Goal: Task Accomplishment & Management: Manage account settings

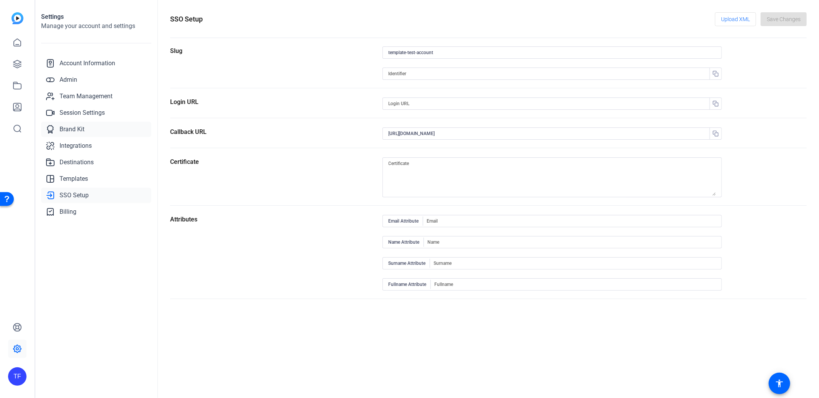
click at [75, 129] on span "Brand Kit" at bounding box center [72, 129] width 25 height 9
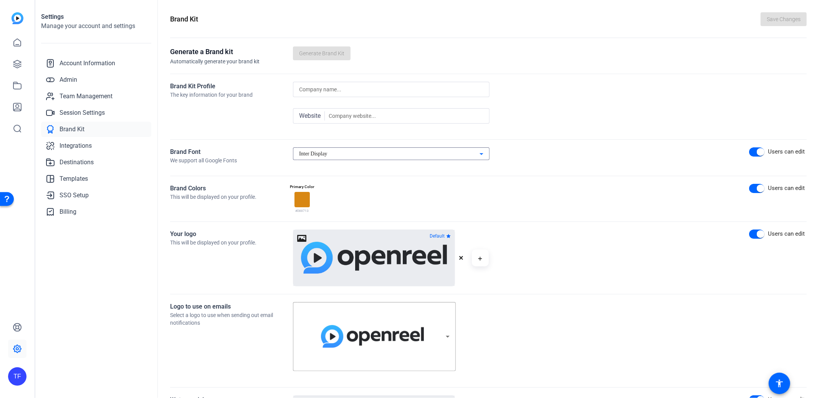
click at [352, 150] on div "Inter Display" at bounding box center [389, 153] width 180 height 9
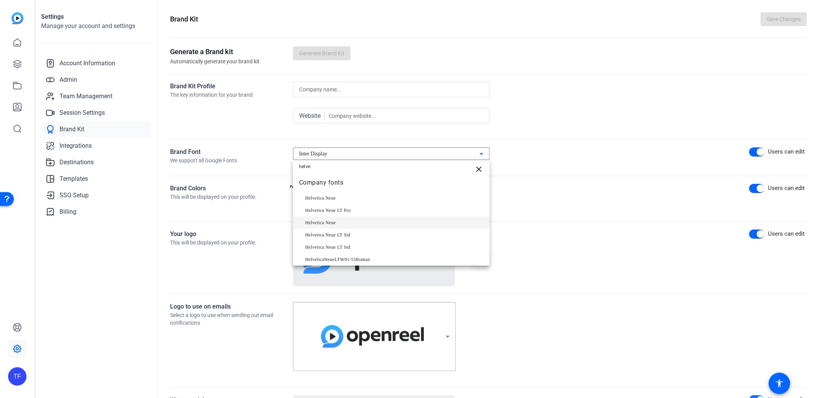
type input "helve"
click at [326, 223] on span "Helvetica Neue" at bounding box center [320, 222] width 31 height 9
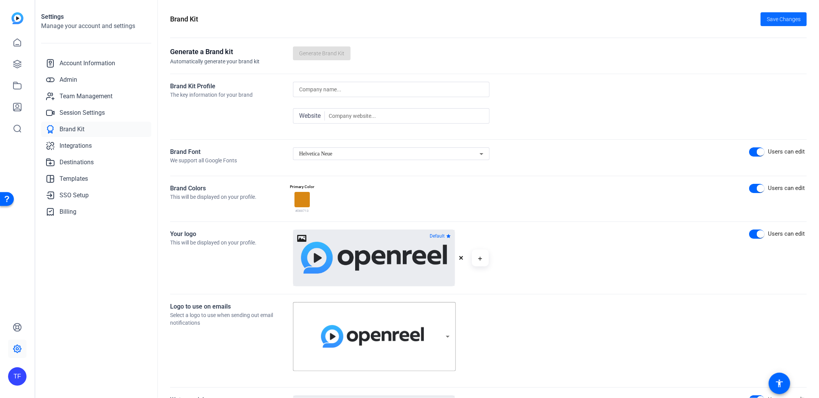
click at [790, 14] on span at bounding box center [783, 19] width 46 height 18
click at [11, 105] on link at bounding box center [17, 107] width 18 height 18
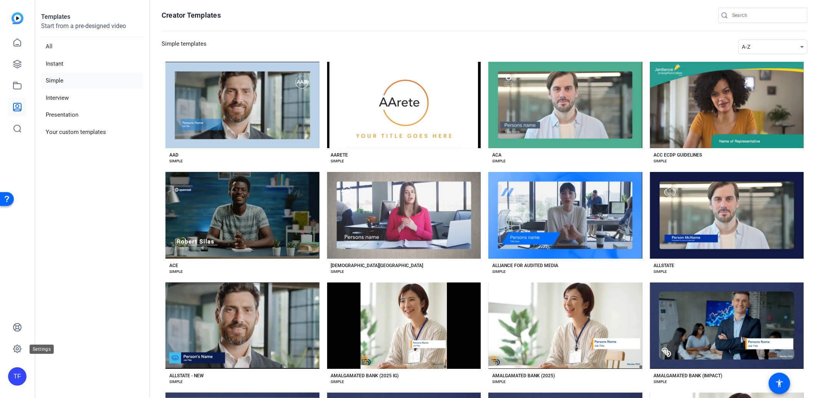
click at [15, 350] on icon at bounding box center [17, 348] width 9 height 9
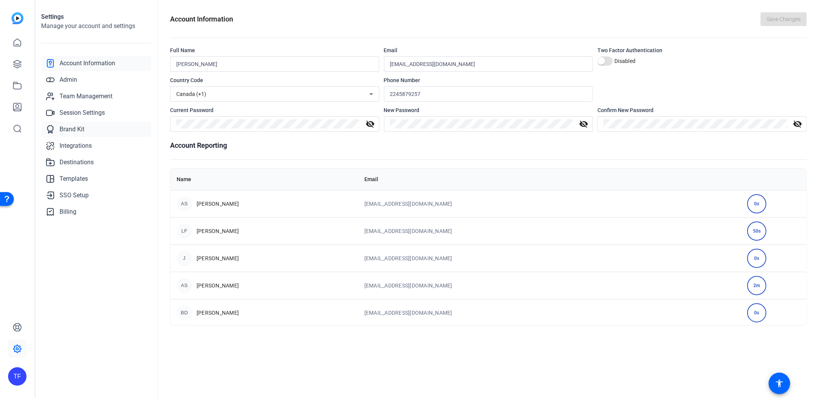
click at [69, 131] on span "Brand Kit" at bounding box center [72, 129] width 25 height 9
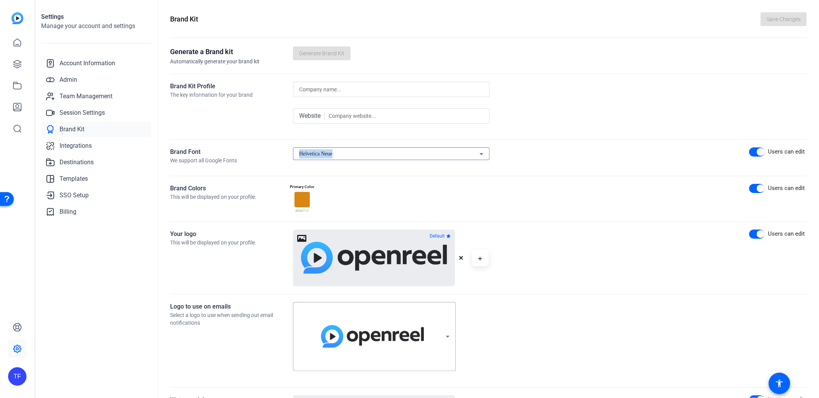
click at [374, 150] on div "Helvetica Neue" at bounding box center [389, 153] width 180 height 9
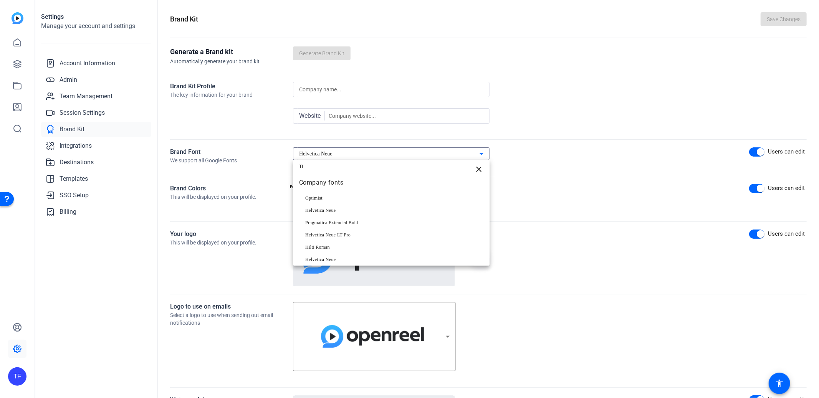
type input "T"
type input "ITC"
click at [328, 220] on span "ITC Charter Com" at bounding box center [322, 222] width 35 height 9
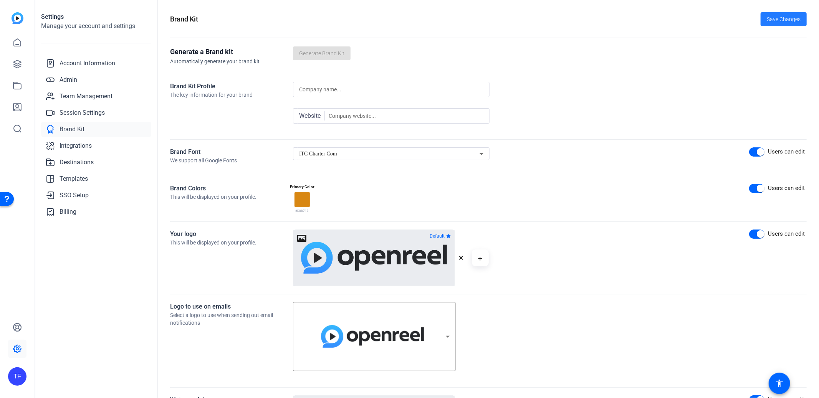
click at [775, 15] on span at bounding box center [783, 19] width 46 height 18
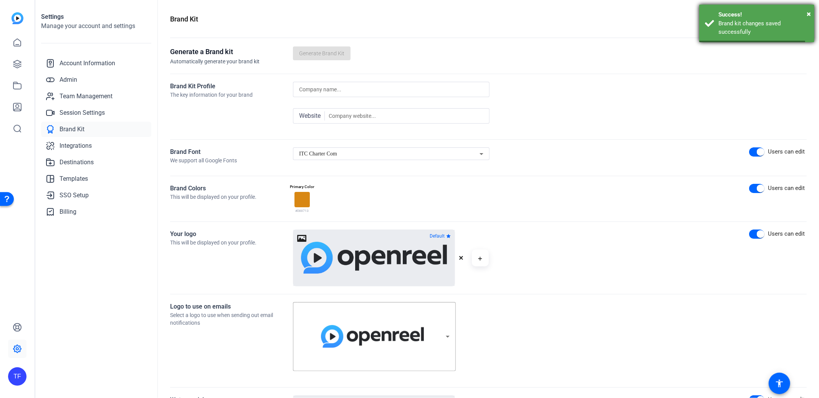
drag, startPoint x: 689, startPoint y: 19, endPoint x: 737, endPoint y: 18, distance: 48.4
click at [688, 19] on div "Brand Kit Save Changes" at bounding box center [488, 19] width 636 height 14
click at [737, 18] on div "Success!" at bounding box center [763, 14] width 90 height 9
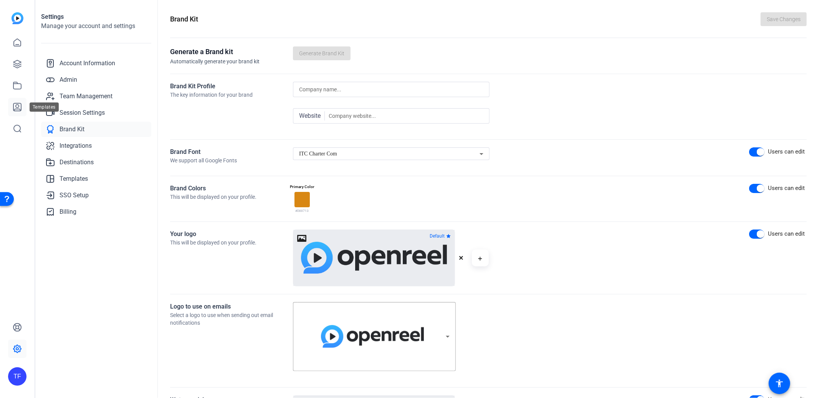
click at [12, 114] on link at bounding box center [17, 107] width 18 height 18
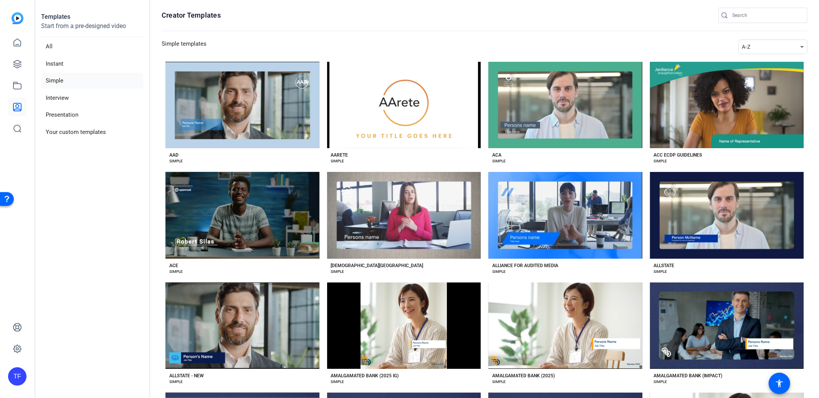
click at [775, 46] on div "A-Z" at bounding box center [771, 46] width 58 height 9
click at [756, 58] on span "Newest" at bounding box center [751, 60] width 16 height 9
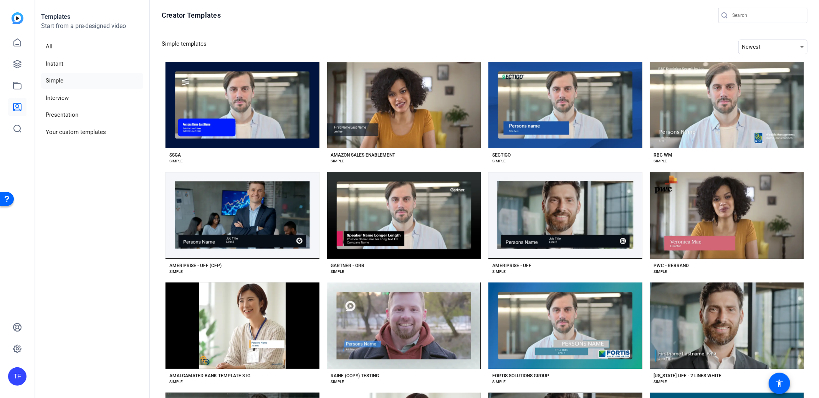
click at [759, 259] on div "PWC - REBRAND SIMPLE" at bounding box center [727, 267] width 154 height 16
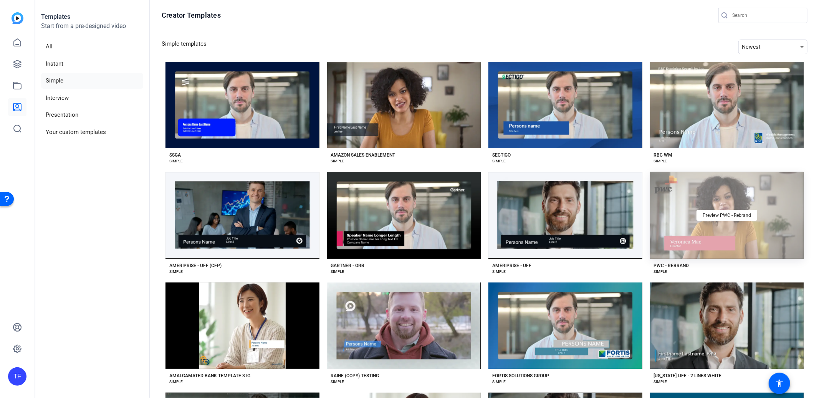
click at [744, 246] on div "Preview PWC - Rebrand" at bounding box center [727, 215] width 154 height 86
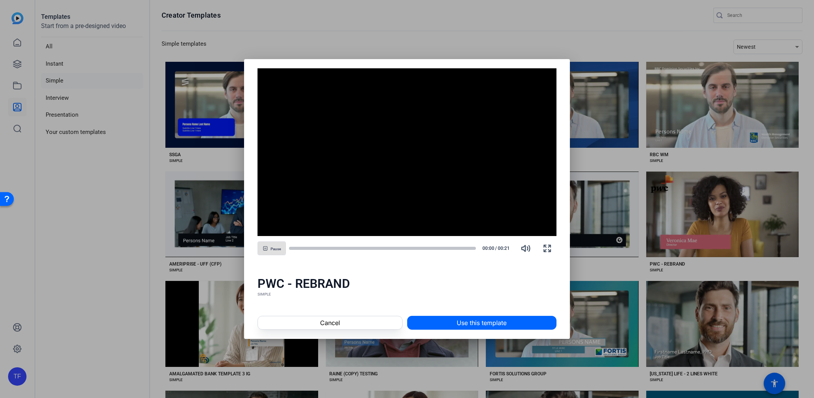
click at [507, 326] on span at bounding box center [482, 323] width 149 height 18
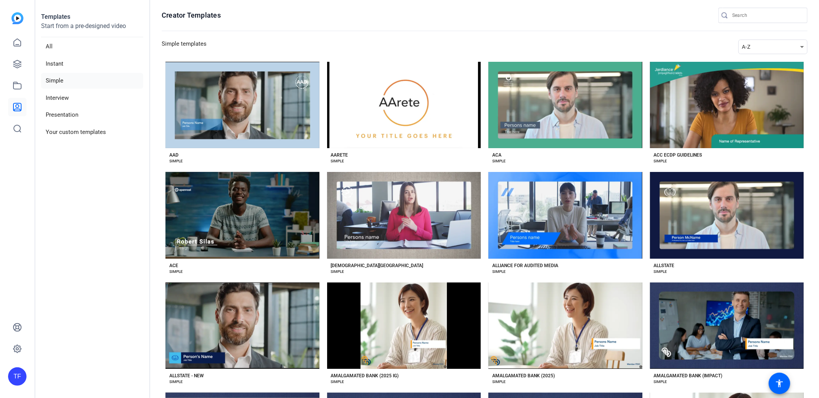
click at [742, 51] on div "A-Z" at bounding box center [771, 46] width 58 height 9
click at [755, 61] on span "Newest" at bounding box center [751, 60] width 16 height 9
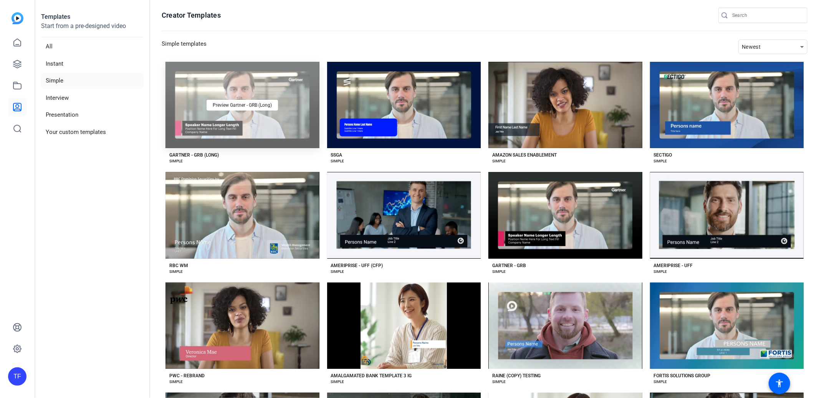
click at [260, 117] on div "Preview Gartner - GRB (Long)" at bounding box center [242, 105] width 154 height 86
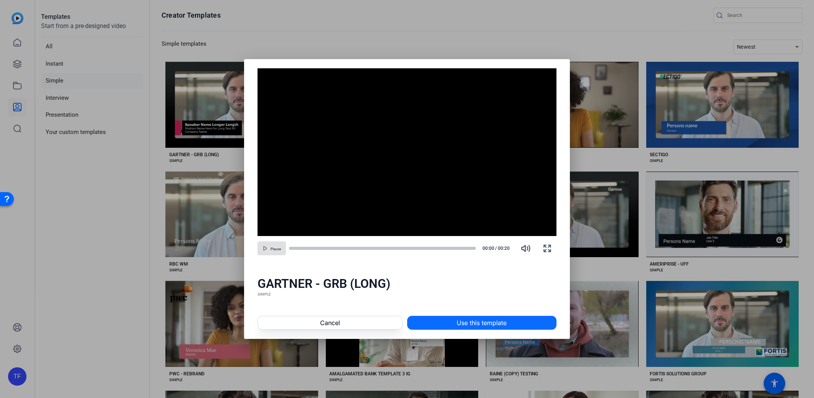
drag, startPoint x: 509, startPoint y: 310, endPoint x: 511, endPoint y: 314, distance: 4.3
click at [510, 312] on div "Cancel Use this template" at bounding box center [407, 323] width 326 height 32
click at [517, 322] on span at bounding box center [482, 323] width 149 height 18
